Goal: Check status: Check status

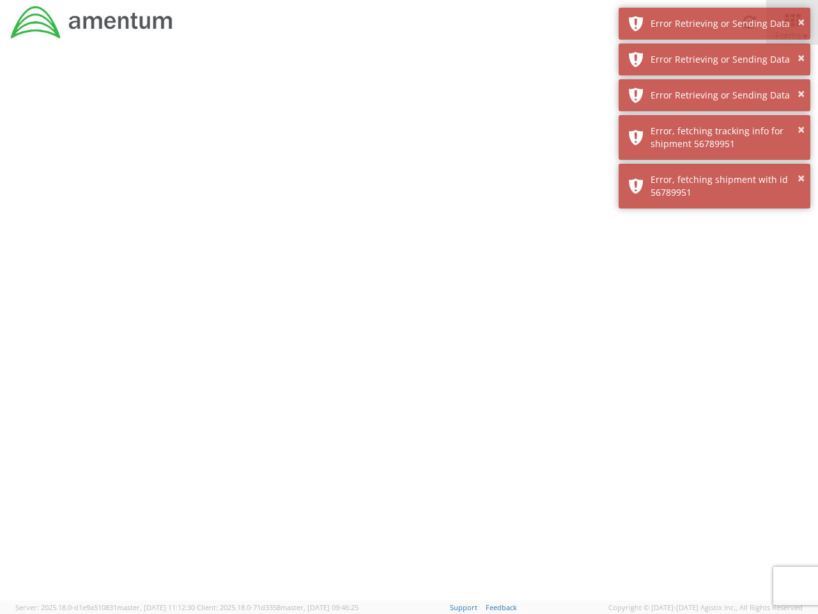
click at [409, 329] on div at bounding box center [409, 323] width 818 height 556
click at [715, 24] on div "Error Retrieving or Sending Data" at bounding box center [726, 23] width 150 height 13
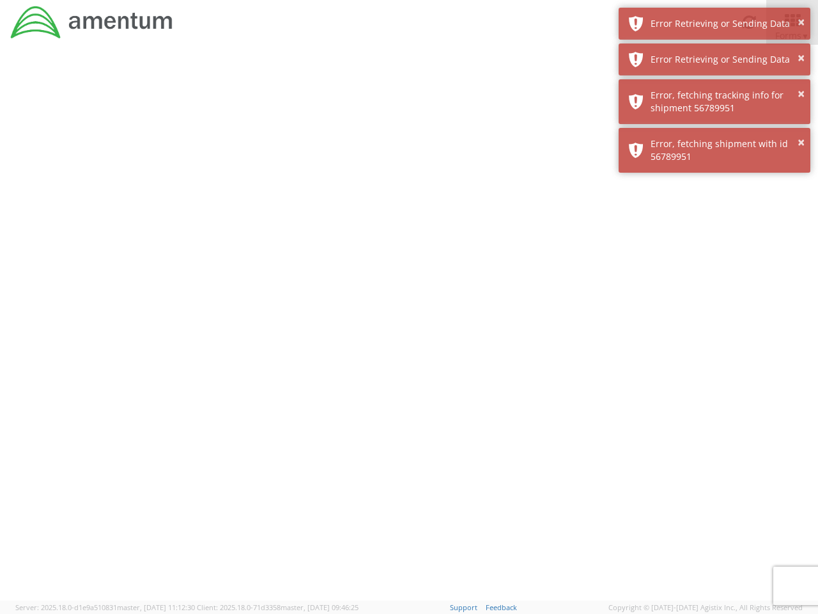
click at [715, 59] on div "Error Retrieving or Sending Data" at bounding box center [726, 59] width 150 height 13
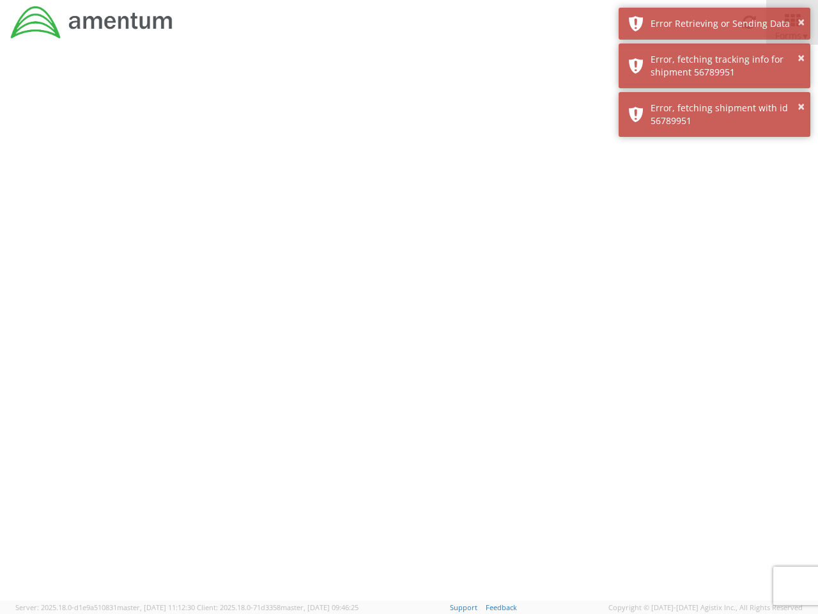
click at [715, 95] on div "× Error, fetching shipment with id 56789951" at bounding box center [715, 114] width 192 height 45
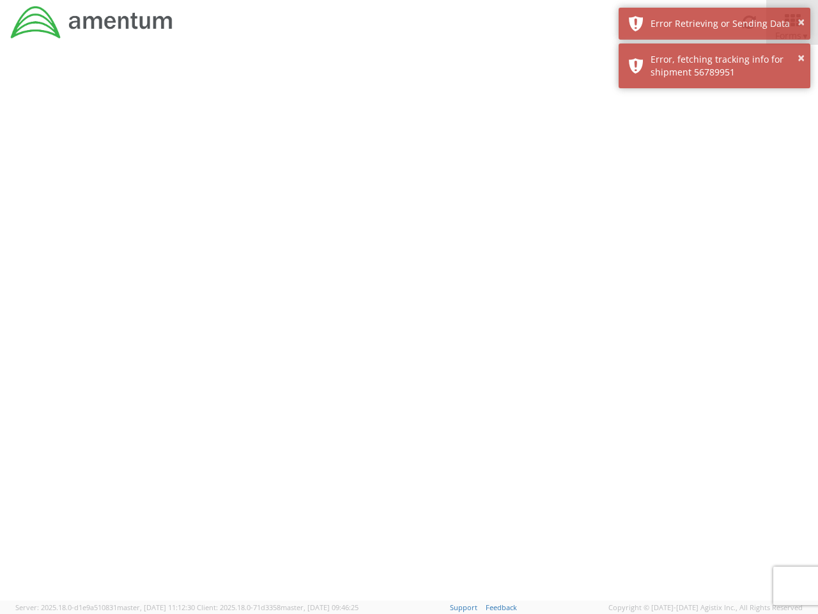
click at [715, 137] on div at bounding box center [409, 323] width 818 height 556
click at [715, 186] on div at bounding box center [409, 323] width 818 height 556
